Goal: Task Accomplishment & Management: Manage account settings

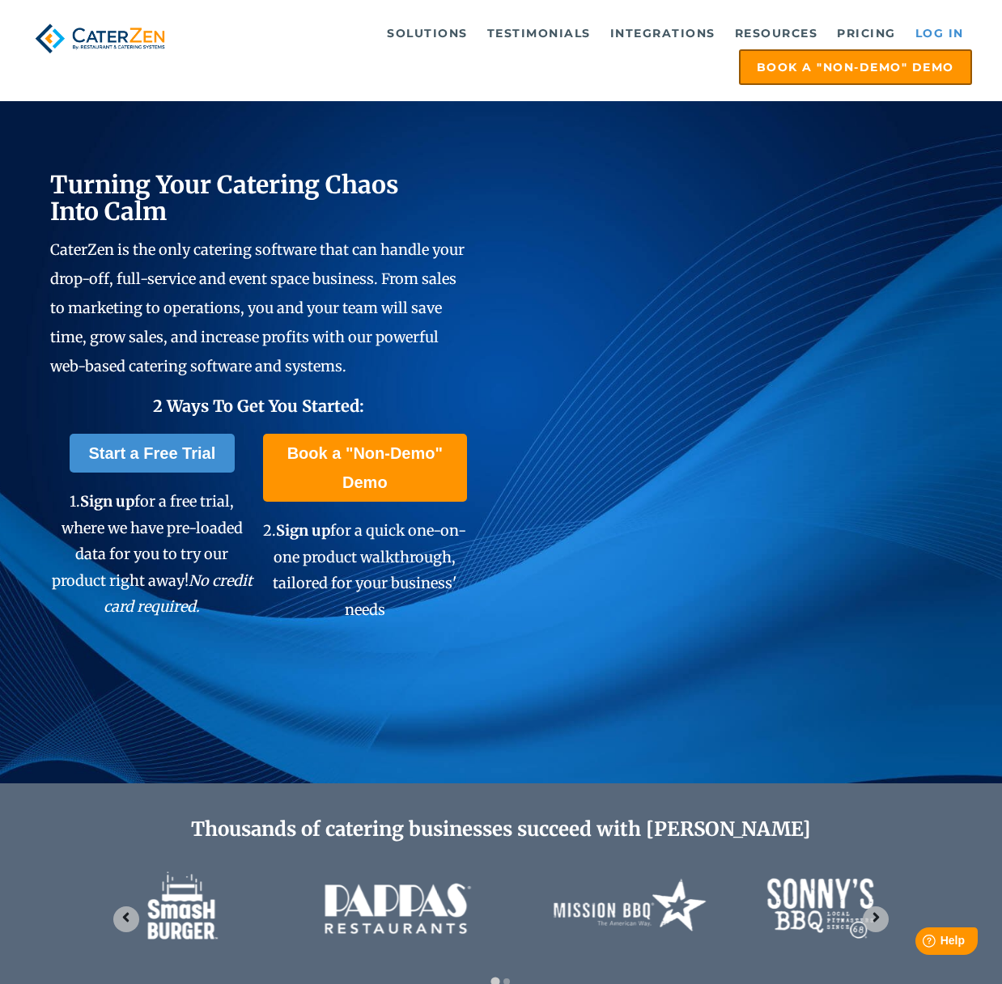
click at [940, 37] on link "Log in" at bounding box center [939, 33] width 65 height 32
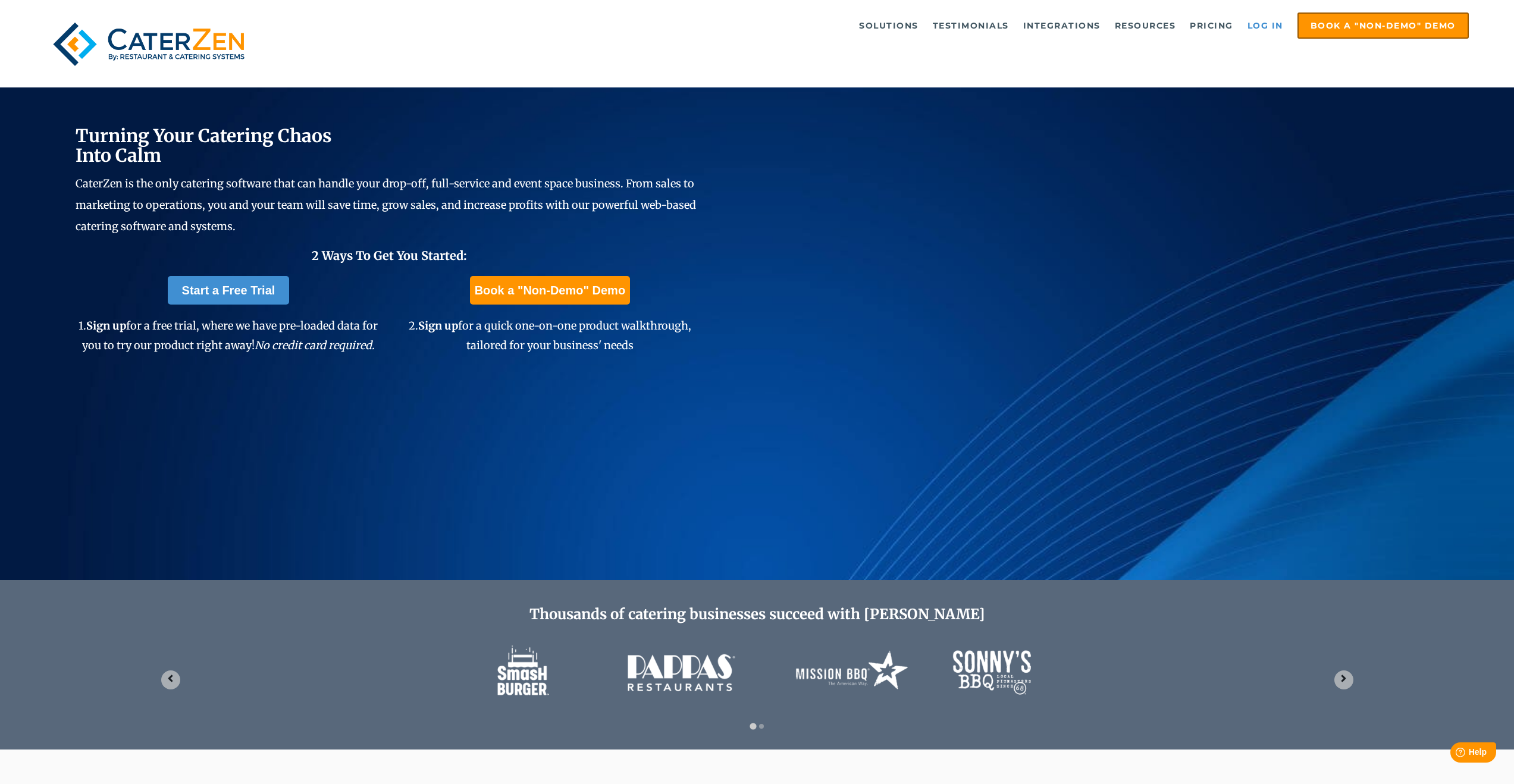
click at [1267, 18] on link "Log in" at bounding box center [1265, 26] width 48 height 24
